Goal: Book appointment/travel/reservation

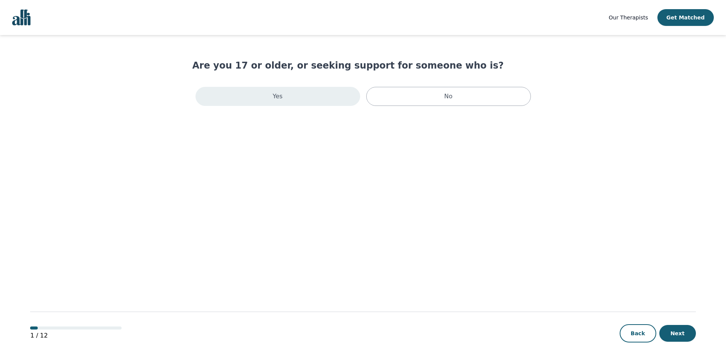
click at [267, 97] on div "Yes" at bounding box center [278, 96] width 165 height 19
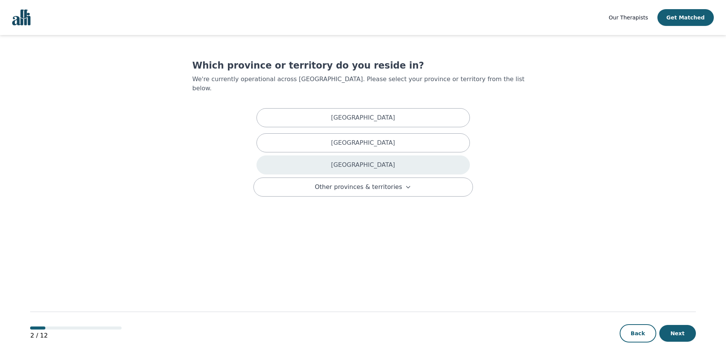
click at [332, 161] on div "[GEOGRAPHIC_DATA]" at bounding box center [364, 165] width 214 height 19
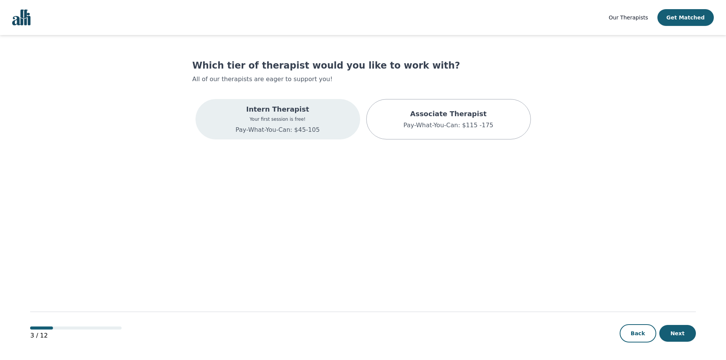
click at [318, 111] on div "Intern Therapist Your first session is free! Pay-What-You-Can: $45-105" at bounding box center [278, 119] width 165 height 40
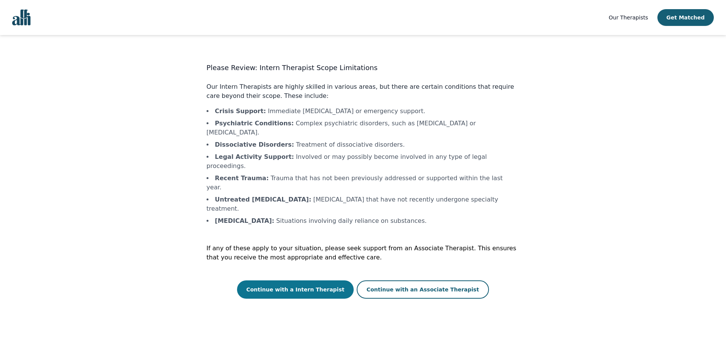
click at [320, 281] on button "Continue with a Intern Therapist" at bounding box center [295, 290] width 117 height 18
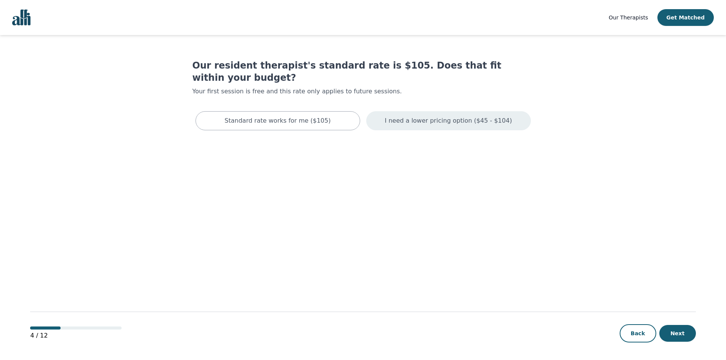
click at [407, 116] on p "I need a lower pricing option ($45 - $104)" at bounding box center [448, 120] width 127 height 9
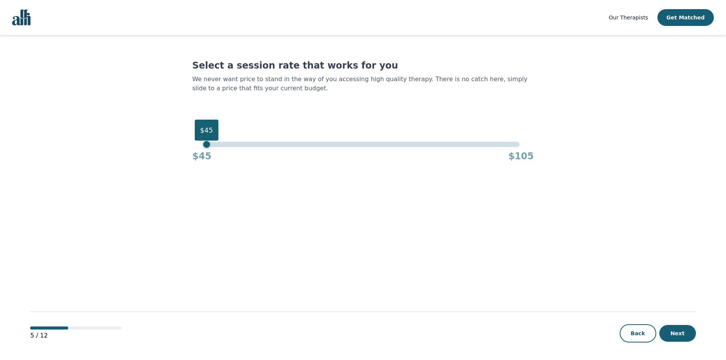
drag, startPoint x: 519, startPoint y: 145, endPoint x: 139, endPoint y: 114, distance: 381.4
click at [139, 114] on main "Select a session rate that works for you We never want price to stand in the wa…" at bounding box center [363, 198] width 666 height 326
click at [686, 337] on button "Next" at bounding box center [678, 333] width 37 height 17
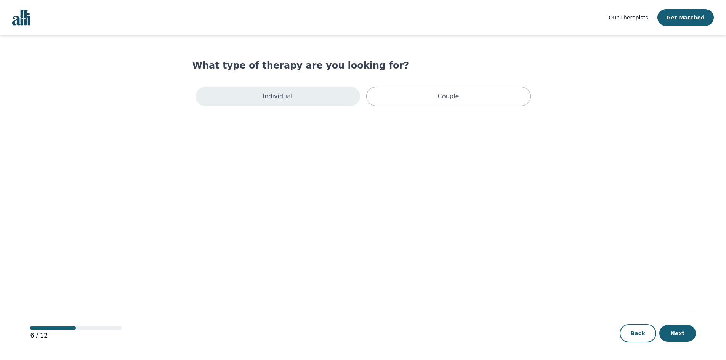
click at [310, 100] on div "Individual" at bounding box center [278, 96] width 165 height 19
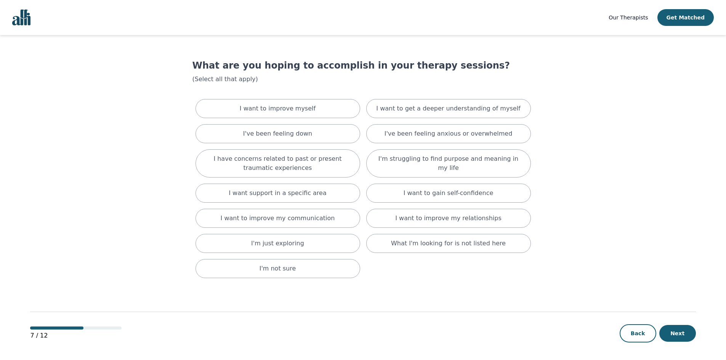
scroll to position [1, 0]
click at [652, 332] on button "Back" at bounding box center [638, 333] width 37 height 18
